Goal: Task Accomplishment & Management: Manage account settings

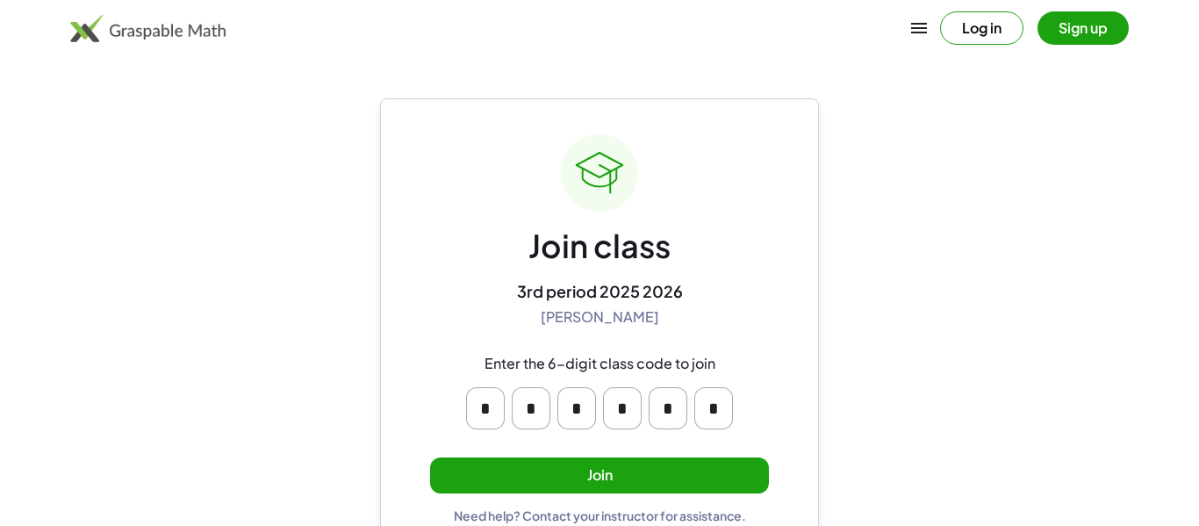
scroll to position [33, 0]
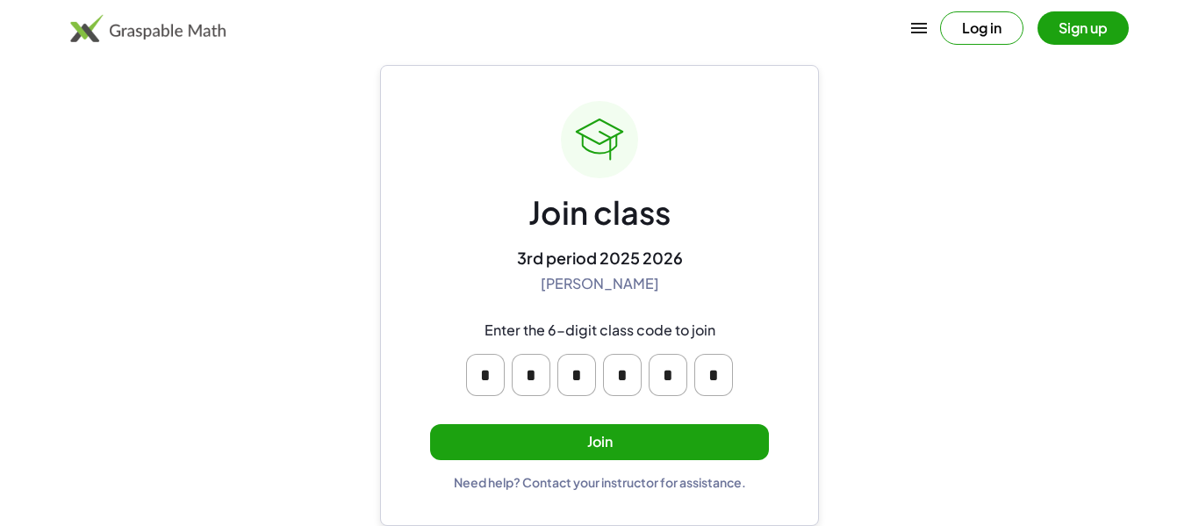
click at [639, 453] on button "Join" at bounding box center [599, 442] width 339 height 36
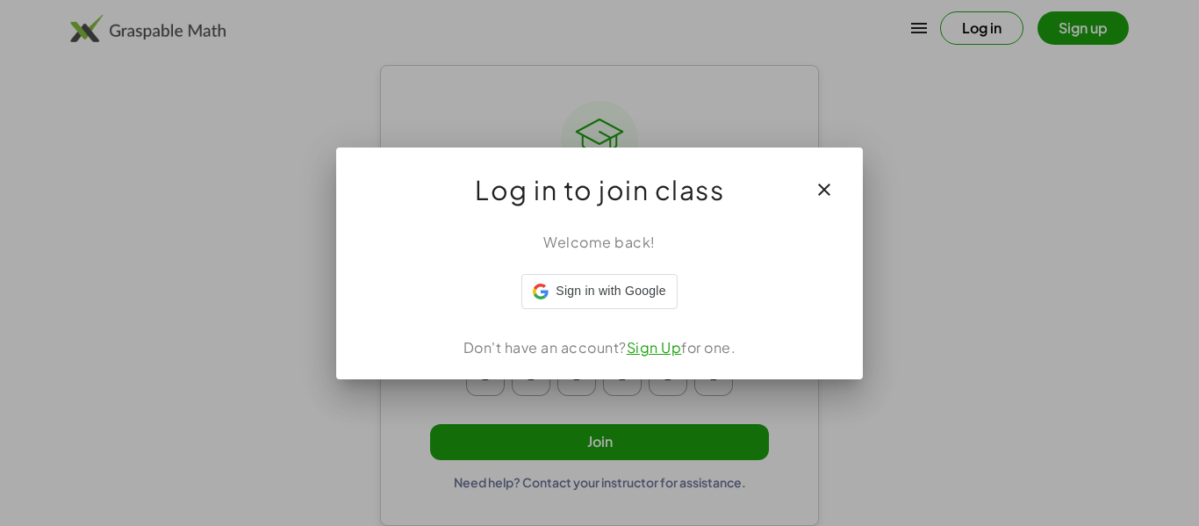
scroll to position [0, 0]
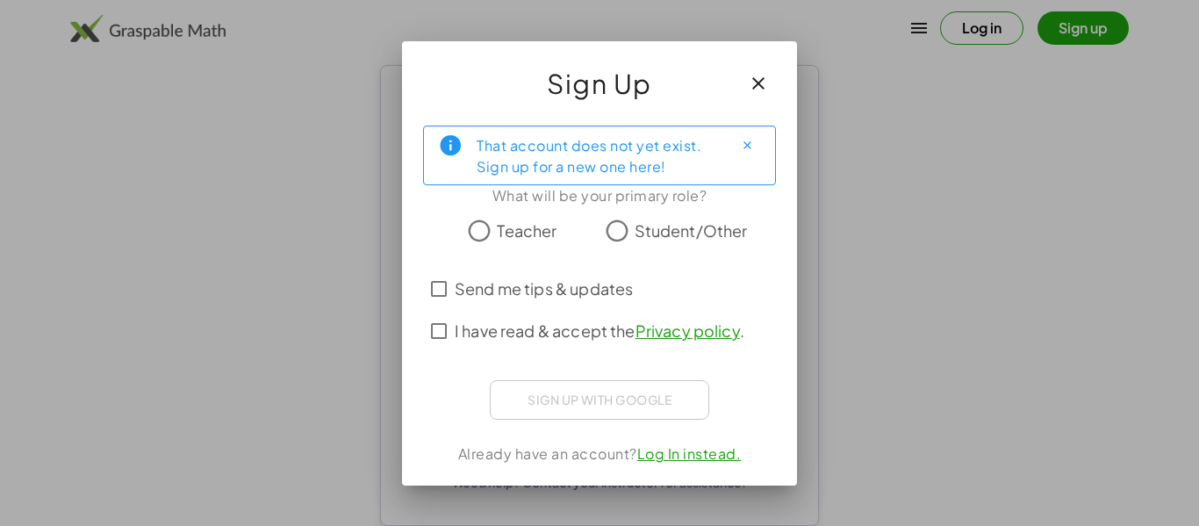
click at [637, 221] on span "Student/Other" at bounding box center [691, 231] width 113 height 24
click at [500, 336] on span "I have read & accept the Privacy policy ." at bounding box center [600, 331] width 290 height 24
click at [500, 327] on span "I have read & accept the Privacy policy ." at bounding box center [600, 331] width 290 height 24
click at [741, 142] on icon "Close" at bounding box center [747, 145] width 13 height 13
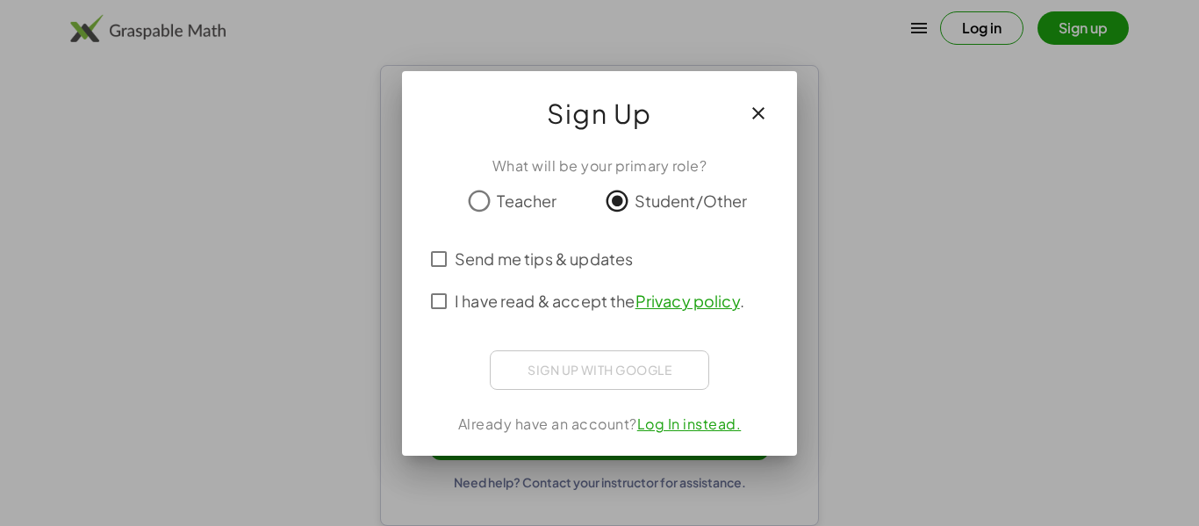
click at [460, 292] on span "I have read & accept the Privacy policy ." at bounding box center [600, 301] width 290 height 24
click at [469, 262] on span "Send me tips & updates" at bounding box center [544, 259] width 178 height 24
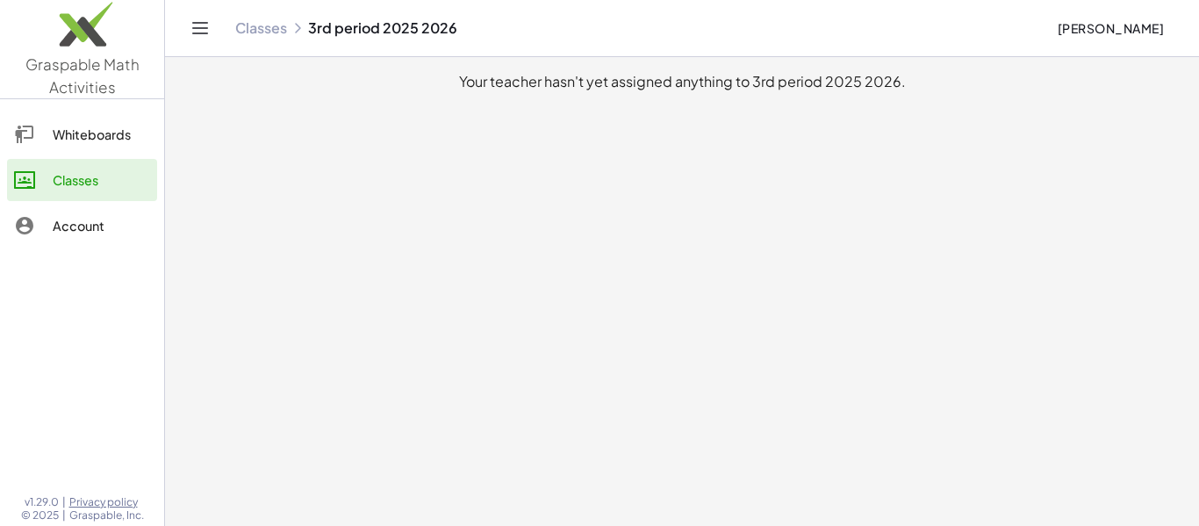
click at [53, 145] on link "Whiteboards" at bounding box center [82, 134] width 150 height 42
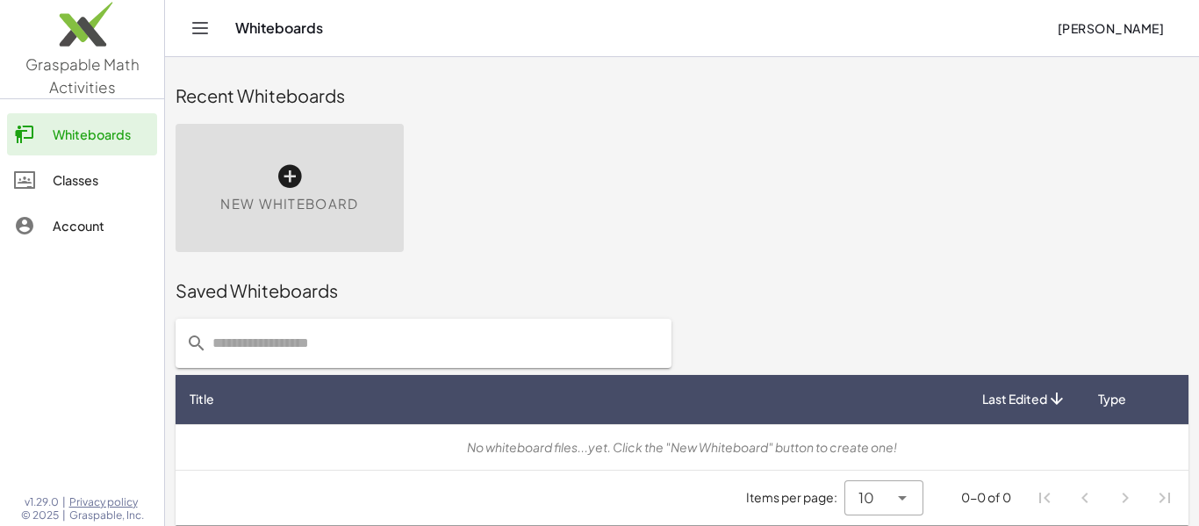
scroll to position [10, 0]
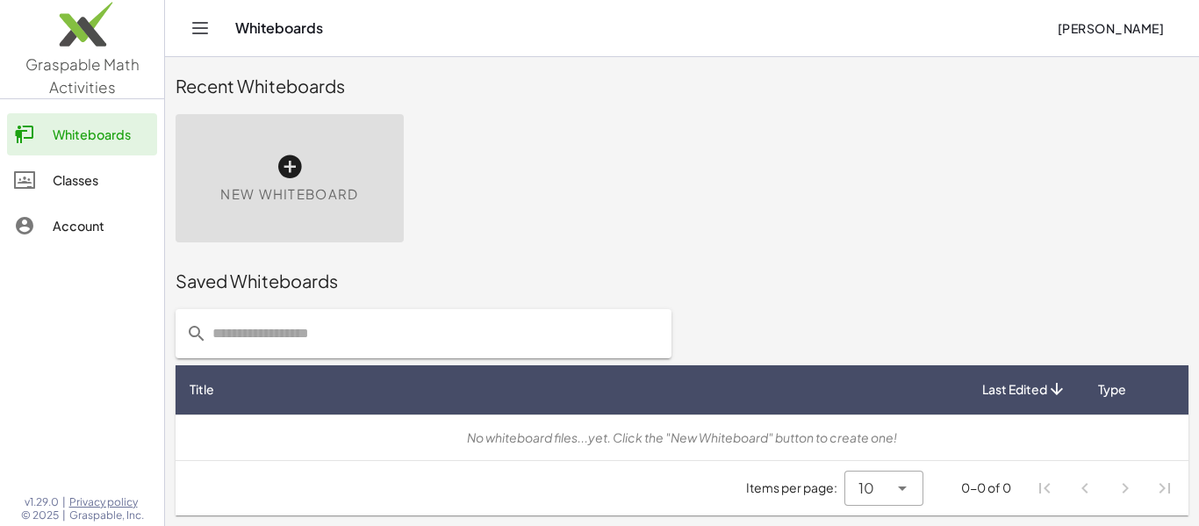
click at [55, 234] on div "Account" at bounding box center [101, 225] width 97 height 21
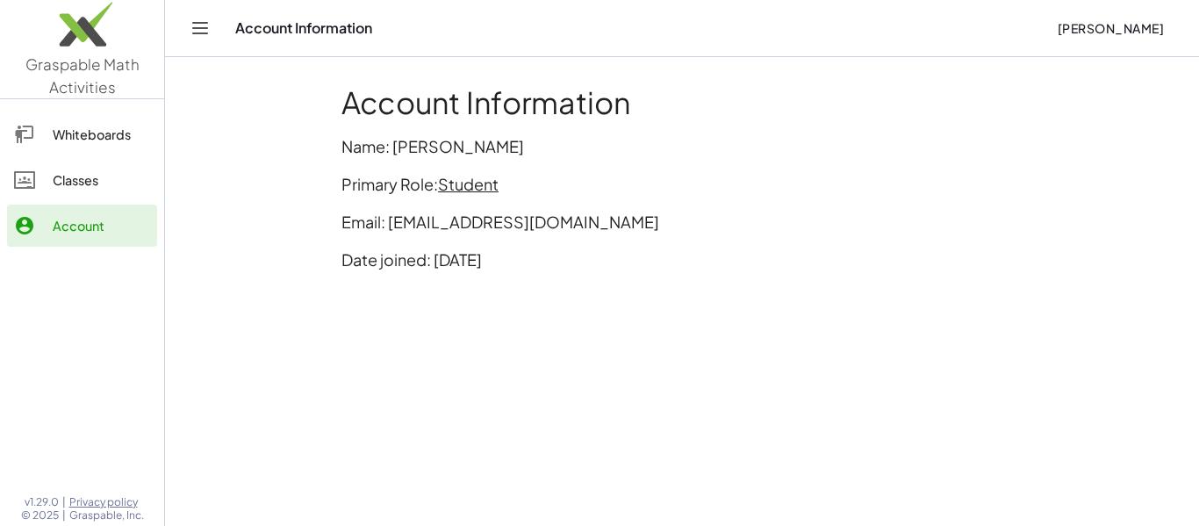
click at [217, 26] on div "Account Information [PERSON_NAME]" at bounding box center [682, 28] width 992 height 56
click at [207, 30] on icon "Toggle navigation" at bounding box center [200, 28] width 21 height 21
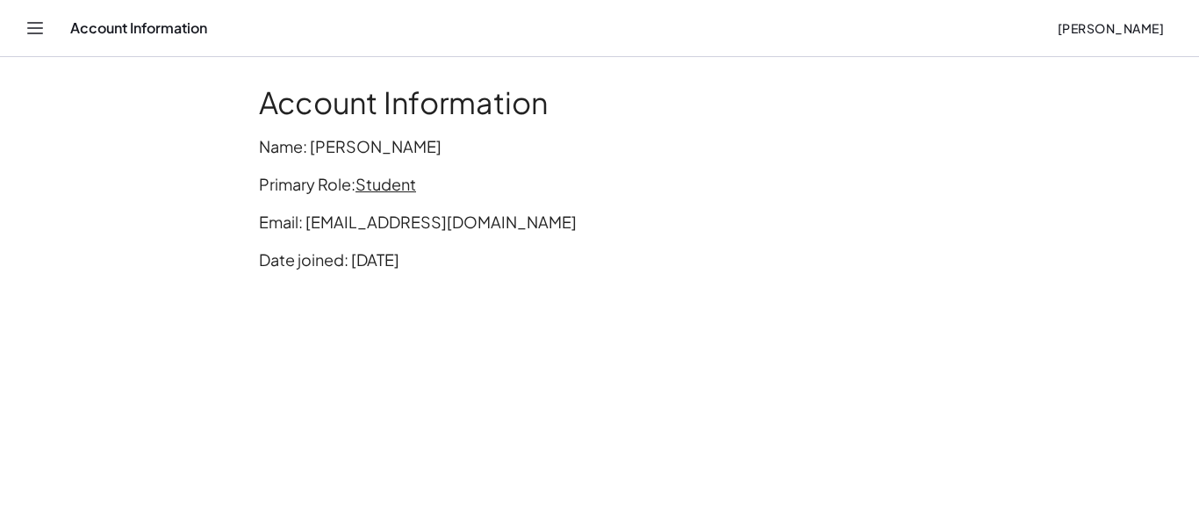
click at [42, 30] on icon "Toggle navigation" at bounding box center [35, 28] width 21 height 21
